Goal: Information Seeking & Learning: Learn about a topic

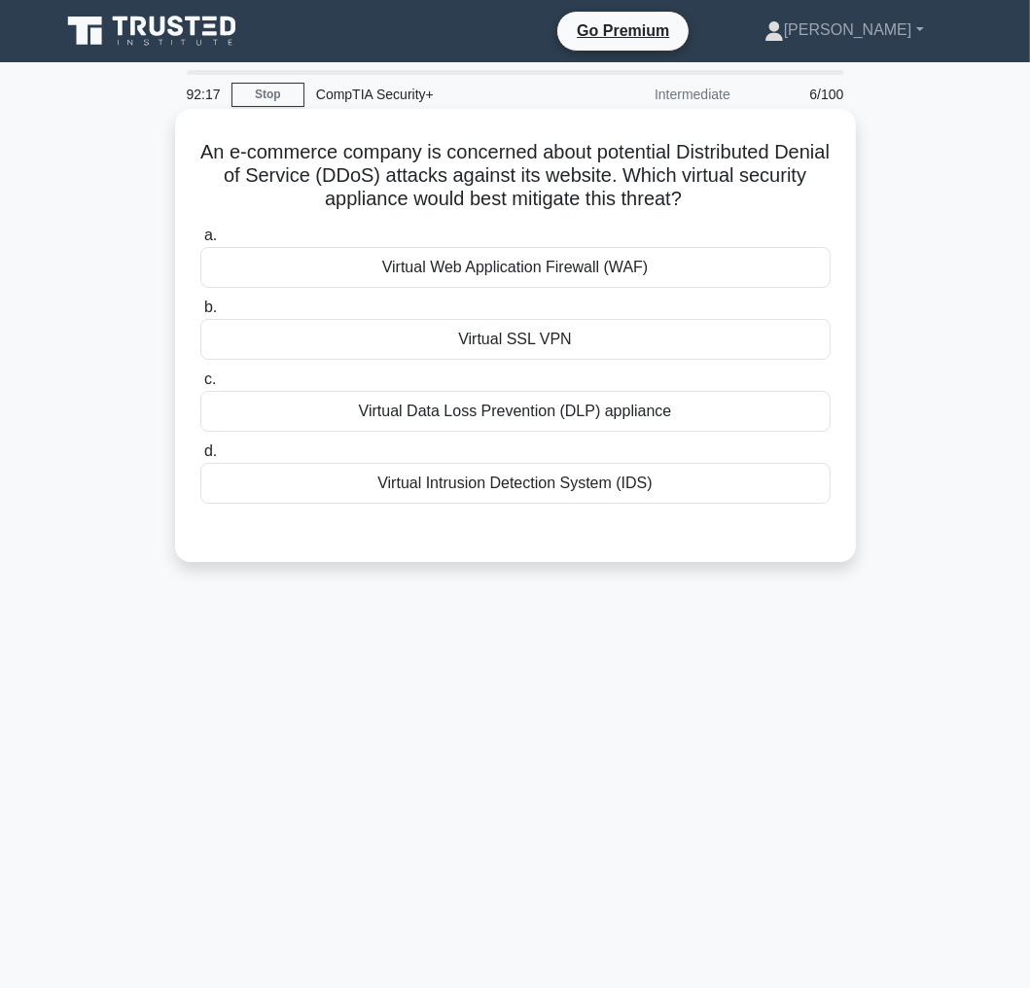
click at [631, 168] on h5 "An e-commerce company is concerned about potential Distributed Denial of Servic…" at bounding box center [515, 176] width 634 height 72
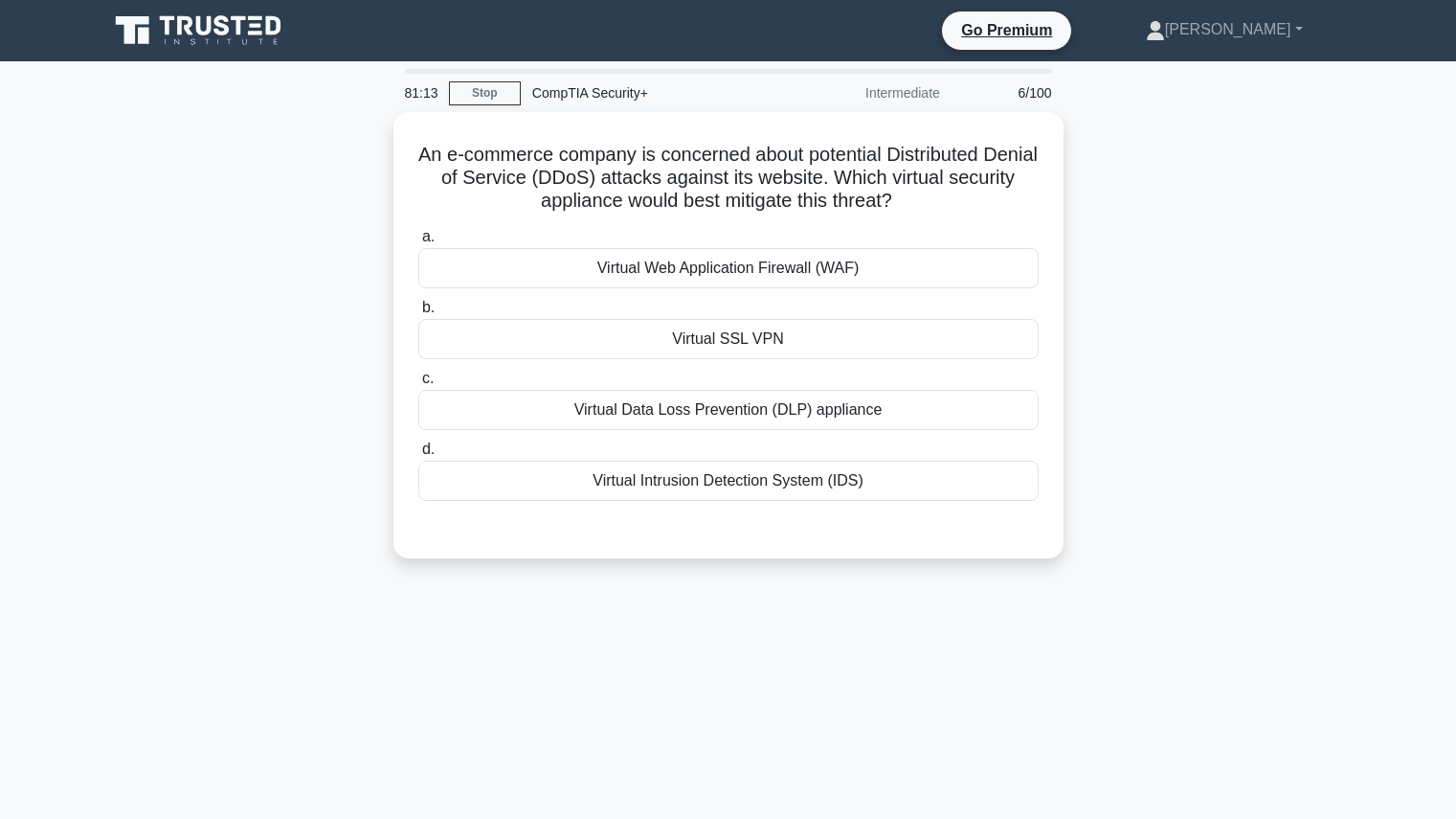
click at [1072, 179] on div "An e-commerce company is concerned about potential Distributed Denial of Servic…" at bounding box center [728, 346] width 1263 height 470
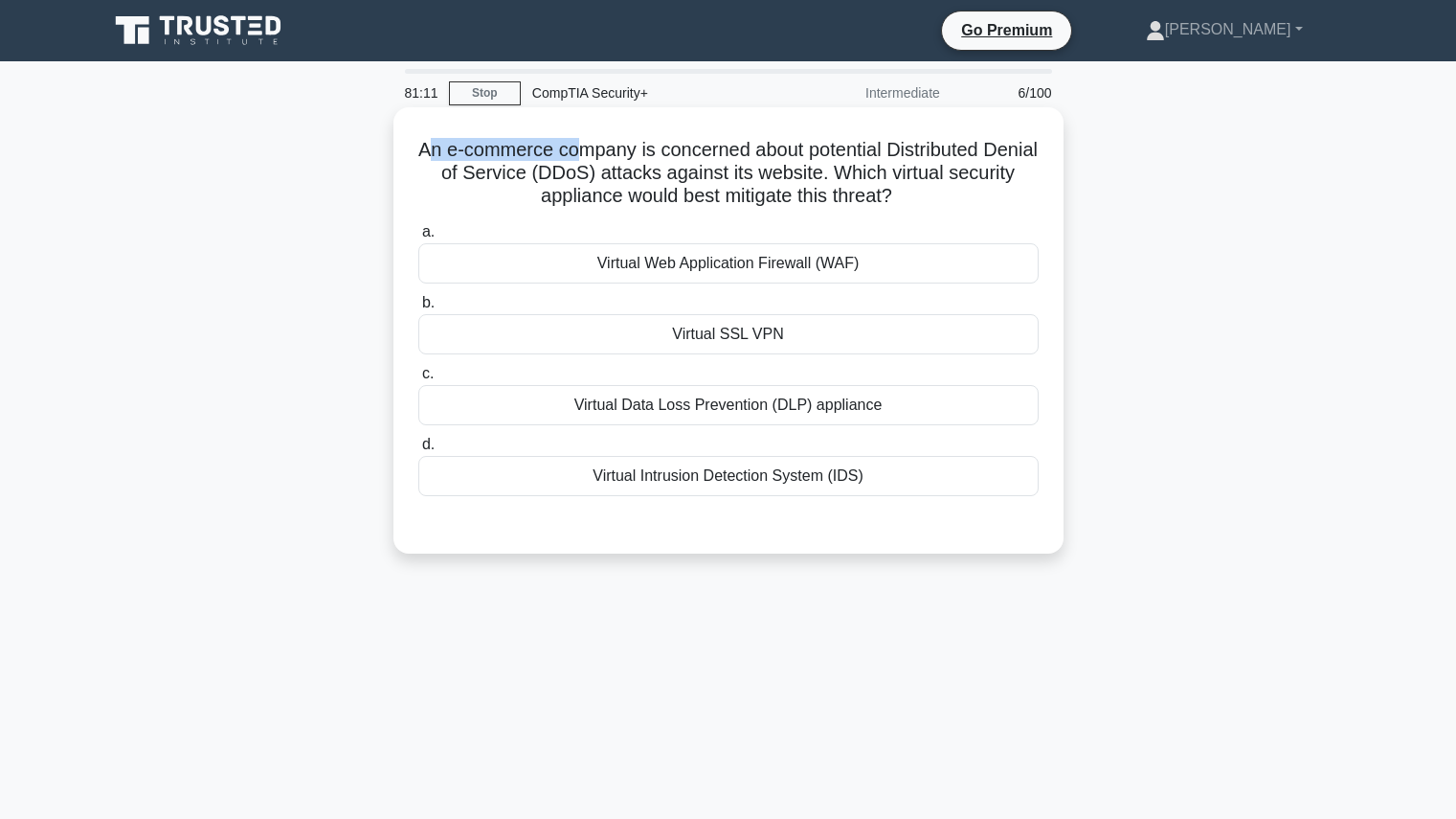
drag, startPoint x: 449, startPoint y: 150, endPoint x: 609, endPoint y: 161, distance: 160.4
click at [609, 161] on h5 "An e-commerce company is concerned about potential Distributed Denial of Servic…" at bounding box center [728, 173] width 624 height 71
drag, startPoint x: 597, startPoint y: 162, endPoint x: 660, endPoint y: 168, distance: 63.3
click at [660, 168] on h5 "An e-commerce company is concerned about potential Distributed Denial of Servic…" at bounding box center [728, 173] width 624 height 71
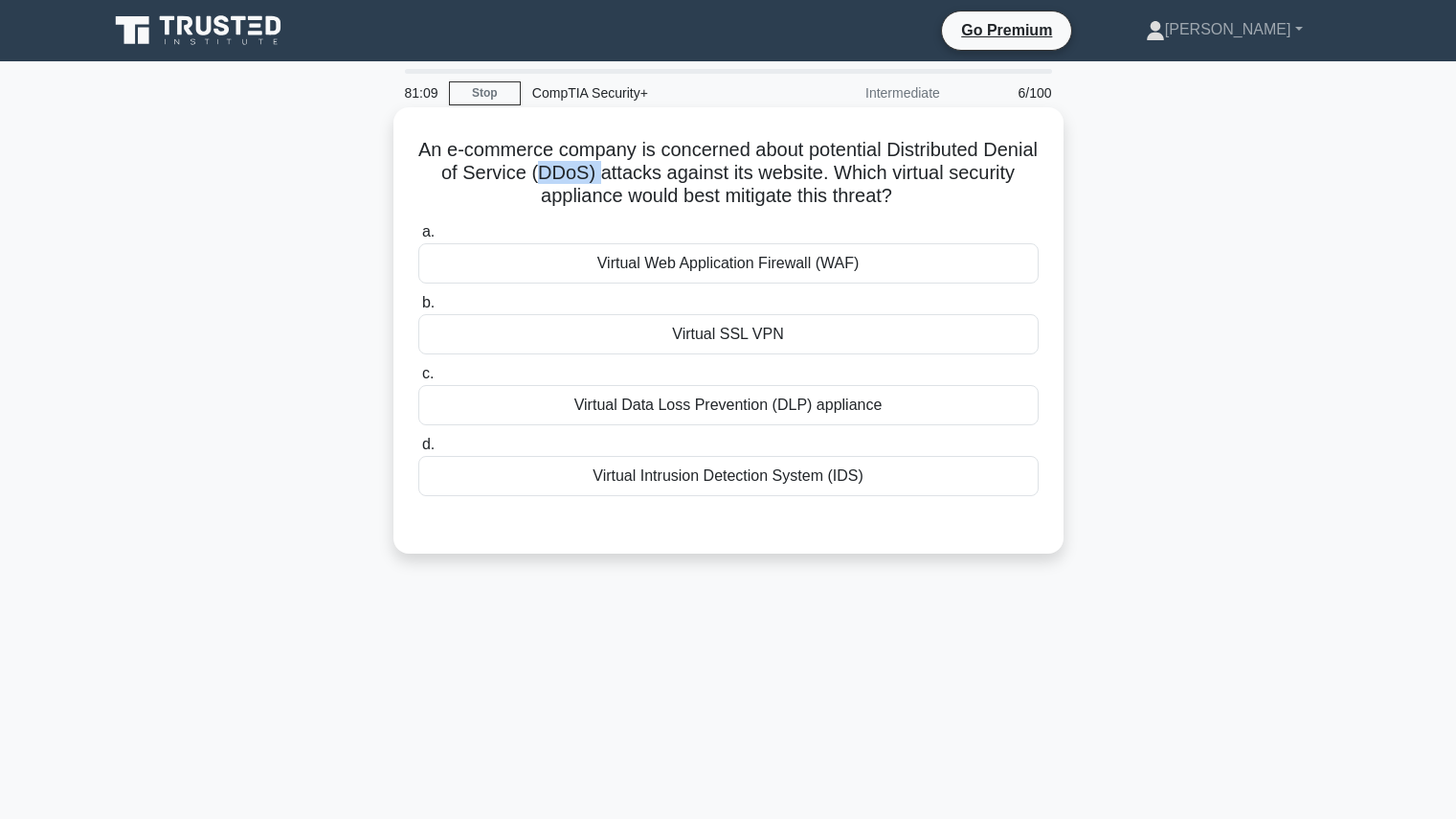
click at [660, 168] on h5 "An e-commerce company is concerned about potential Distributed Denial of Servic…" at bounding box center [728, 173] width 624 height 71
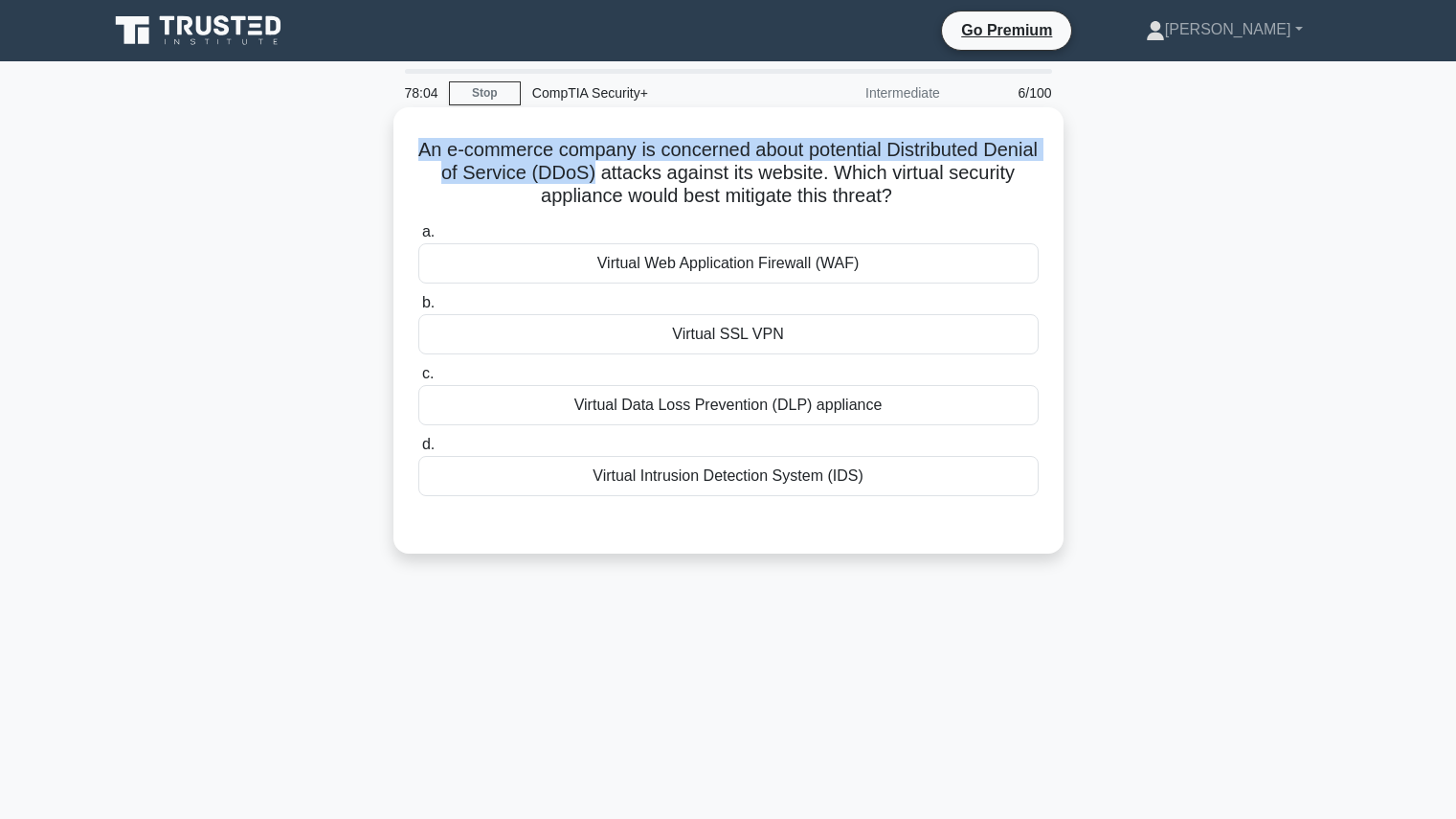
drag, startPoint x: 420, startPoint y: 154, endPoint x: 656, endPoint y: 173, distance: 236.8
click at [656, 173] on h5 "An e-commerce company is concerned about potential Distributed Denial of Servic…" at bounding box center [728, 173] width 624 height 71
